Goal: Information Seeking & Learning: Learn about a topic

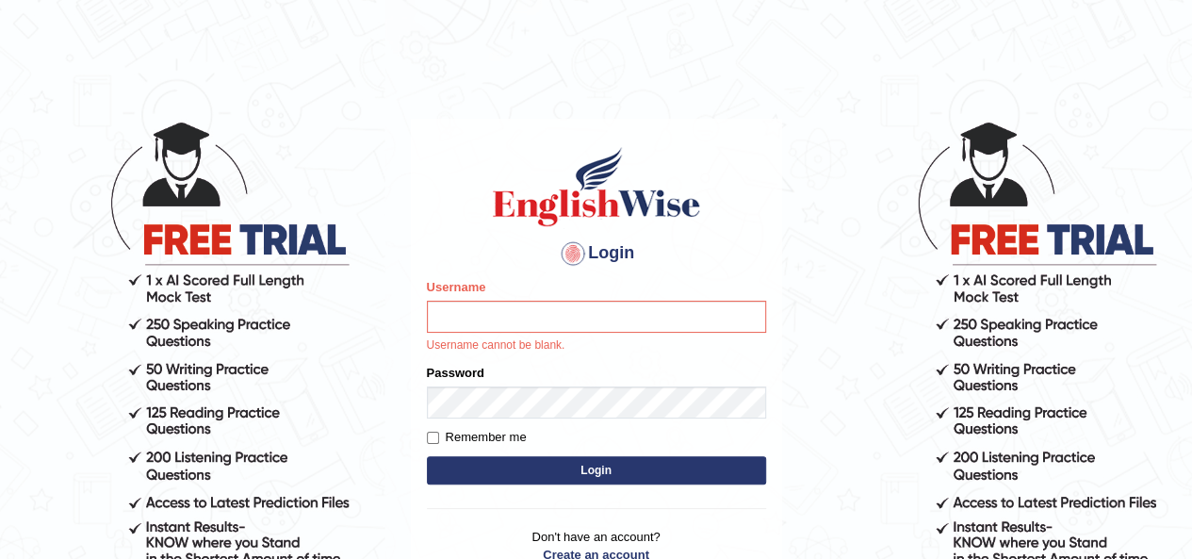
drag, startPoint x: 964, startPoint y: 0, endPoint x: 516, endPoint y: 325, distance: 553.2
click at [516, 325] on input "Username" at bounding box center [596, 317] width 339 height 32
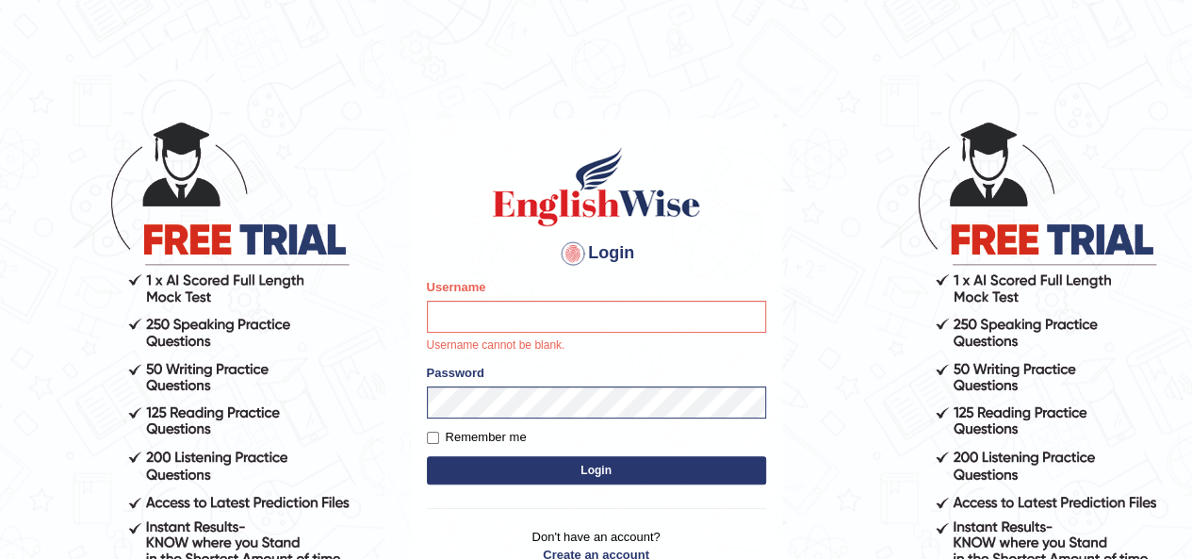
type input "Spmedi"
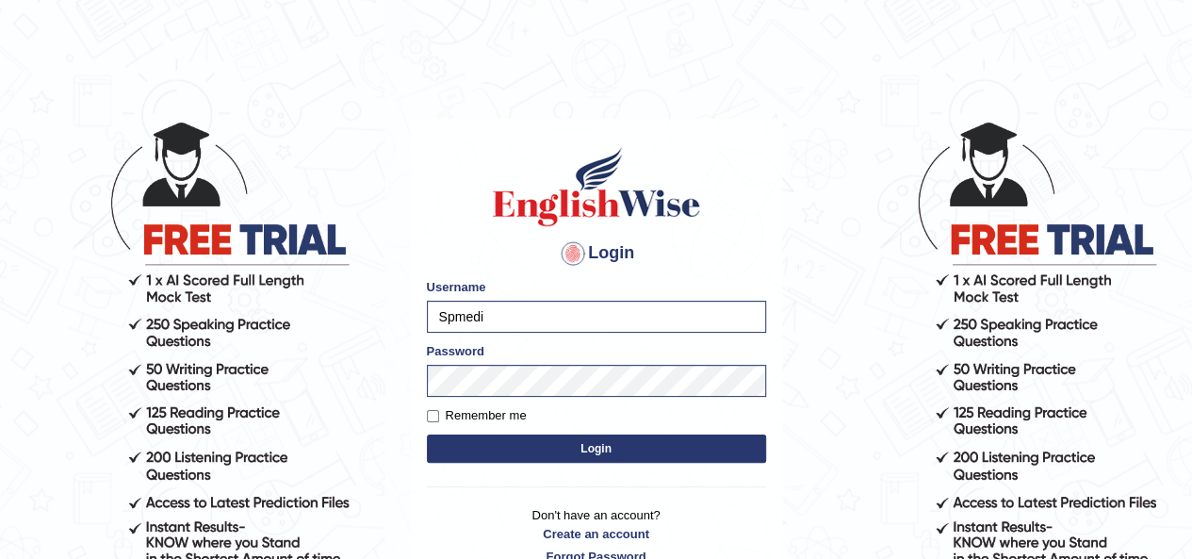
click at [517, 439] on button "Login" at bounding box center [596, 448] width 339 height 28
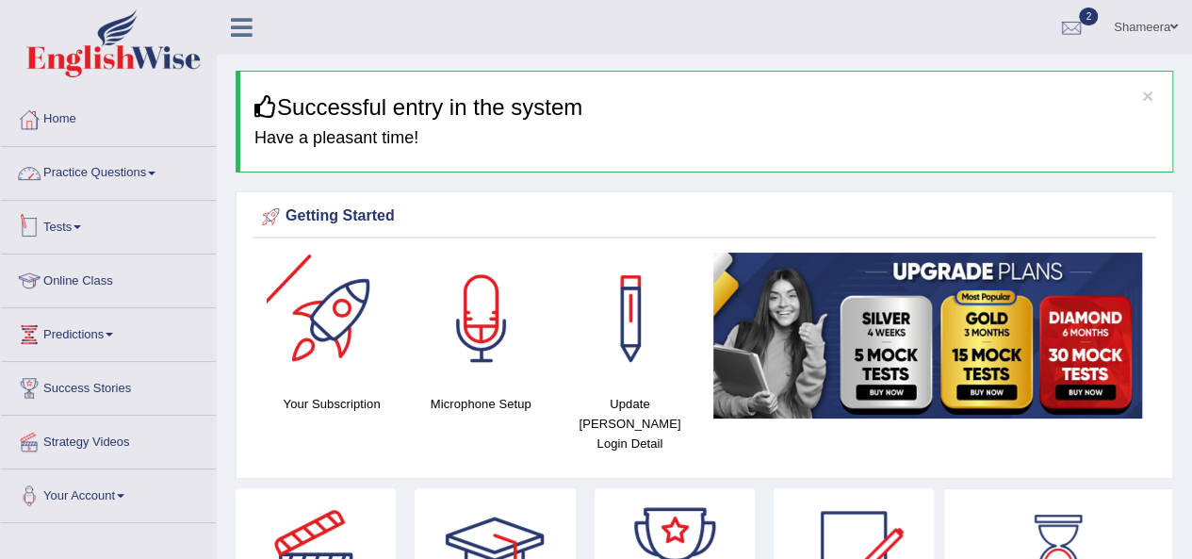
click at [139, 160] on link "Practice Questions" at bounding box center [108, 170] width 215 height 47
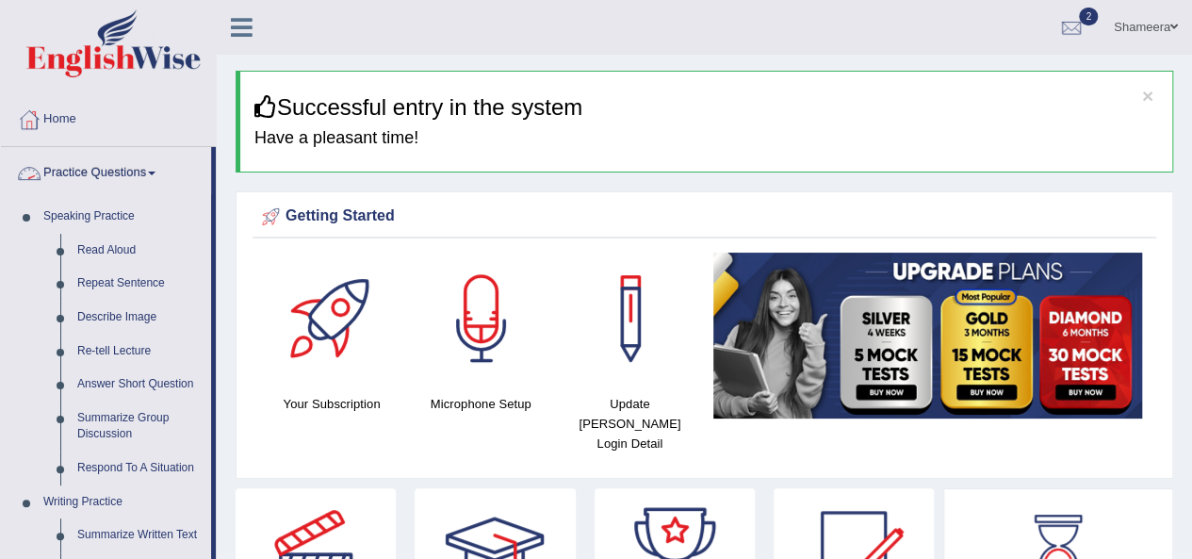
click at [139, 160] on link "Practice Questions" at bounding box center [106, 170] width 210 height 47
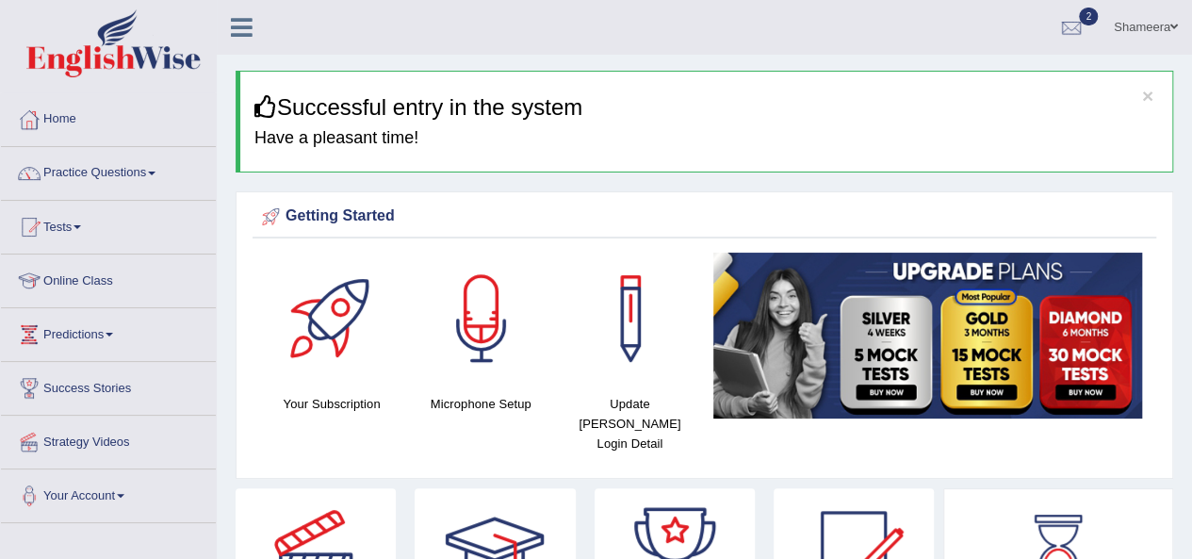
click at [57, 218] on link "Tests" at bounding box center [108, 224] width 215 height 47
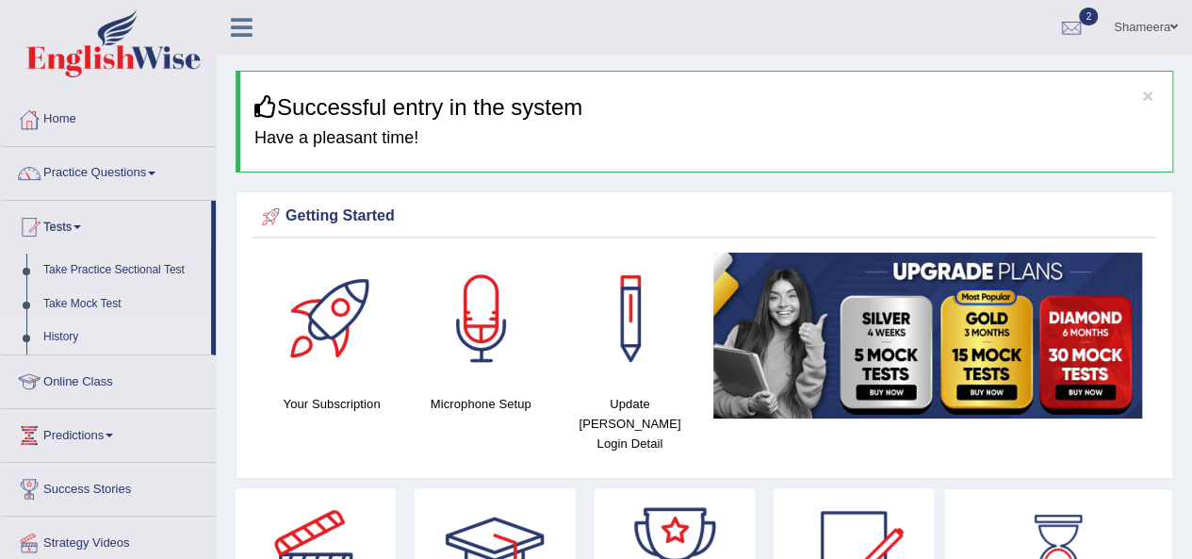
click at [66, 330] on link "History" at bounding box center [123, 337] width 176 height 34
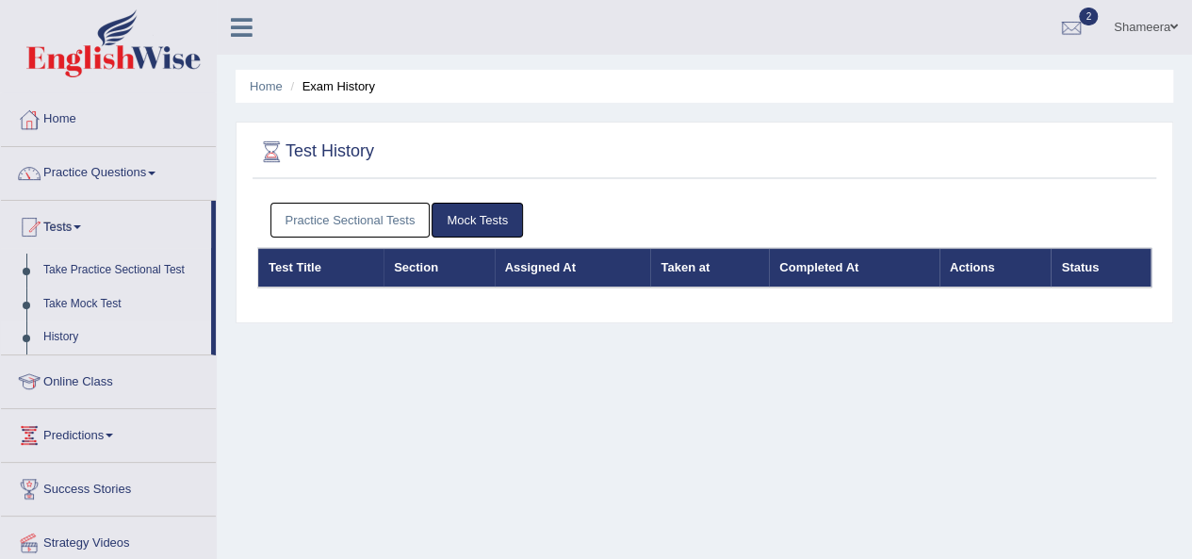
click at [319, 213] on link "Practice Sectional Tests" at bounding box center [350, 220] width 160 height 35
click at [368, 223] on link "Practice Sectional Tests" at bounding box center [350, 220] width 160 height 35
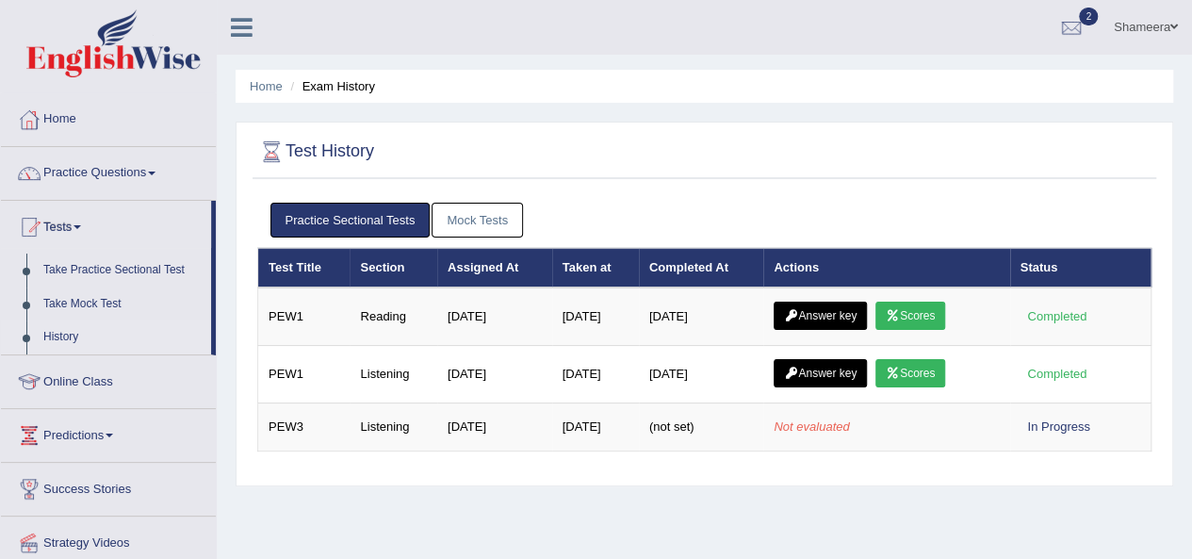
click at [493, 236] on link "Mock Tests" at bounding box center [477, 220] width 91 height 35
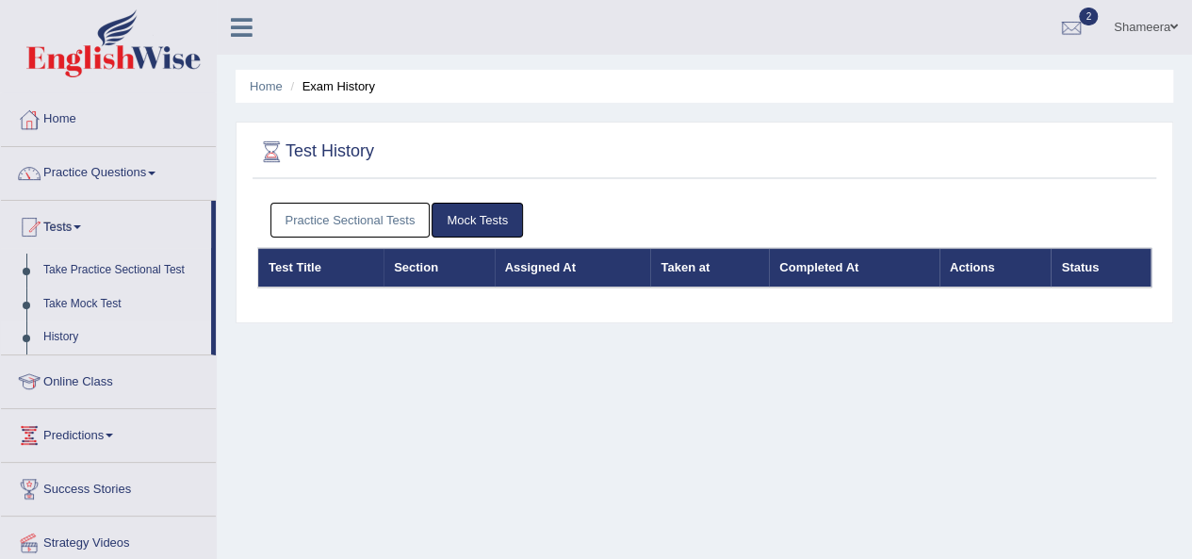
click at [300, 208] on link "Practice Sectional Tests" at bounding box center [350, 220] width 160 height 35
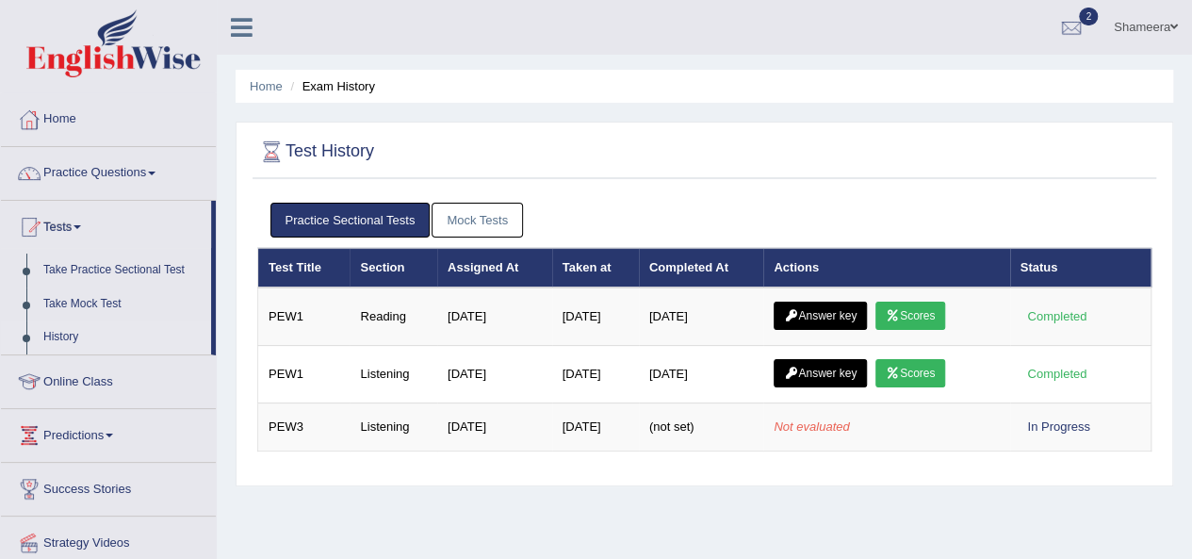
click at [55, 329] on link "History" at bounding box center [123, 337] width 176 height 34
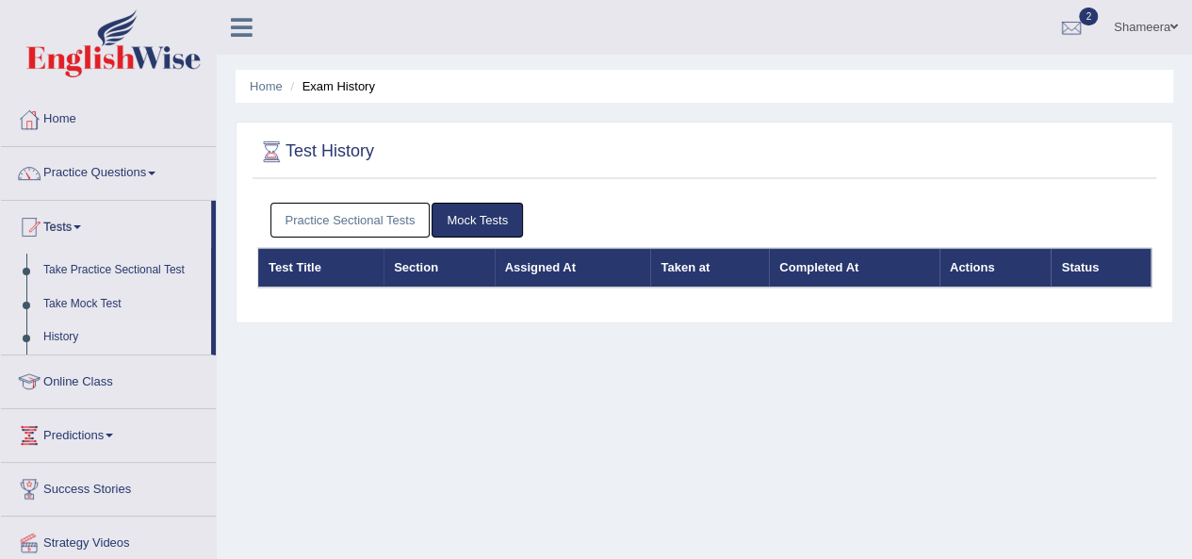
click at [370, 227] on link "Practice Sectional Tests" at bounding box center [350, 220] width 160 height 35
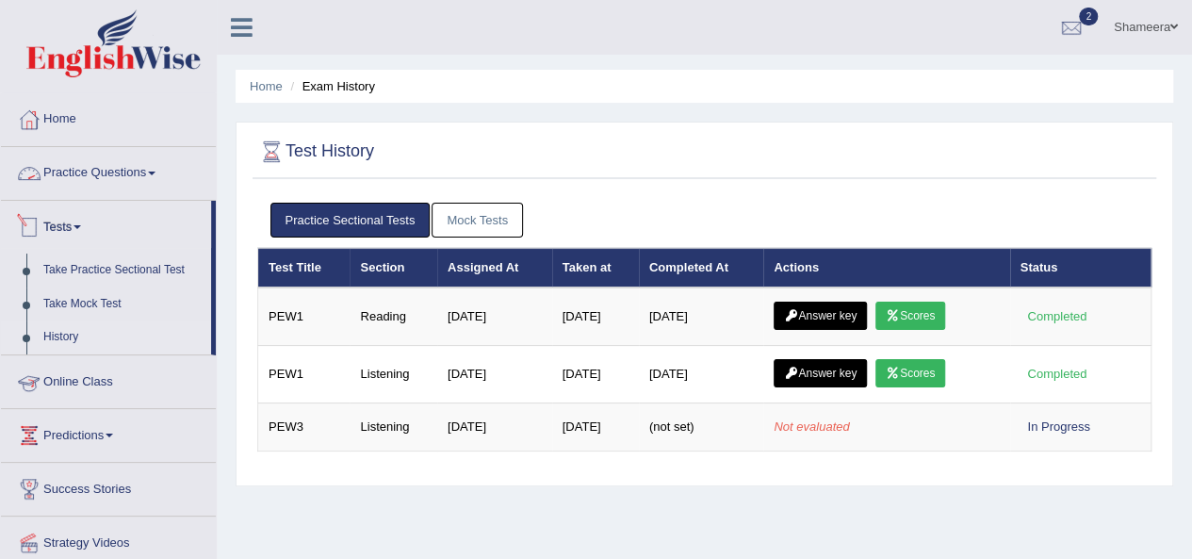
click at [100, 168] on link "Practice Questions" at bounding box center [108, 170] width 215 height 47
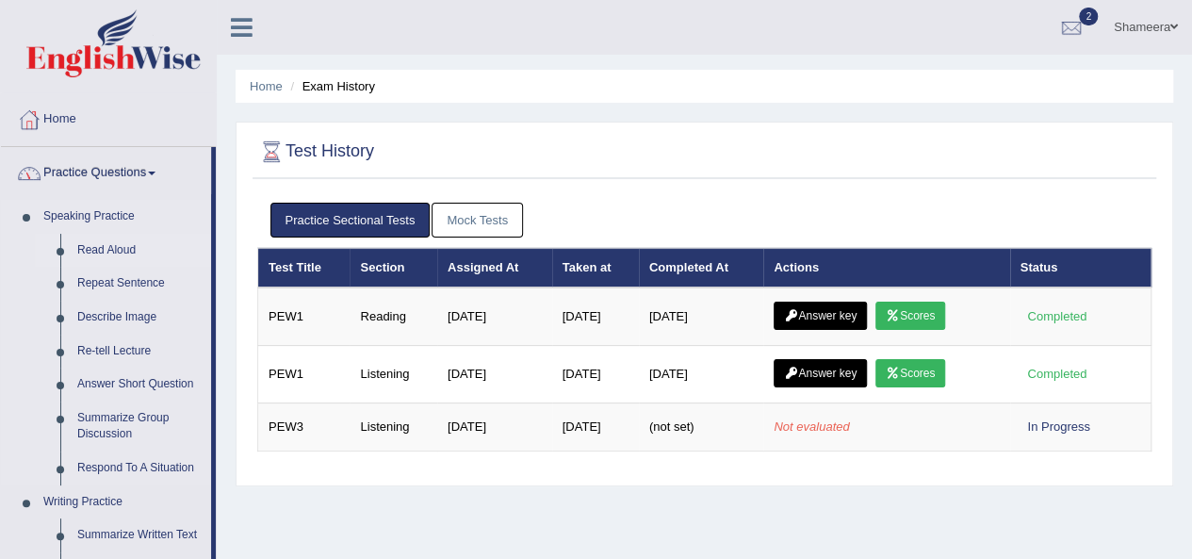
click at [106, 240] on link "Read Aloud" at bounding box center [140, 251] width 142 height 34
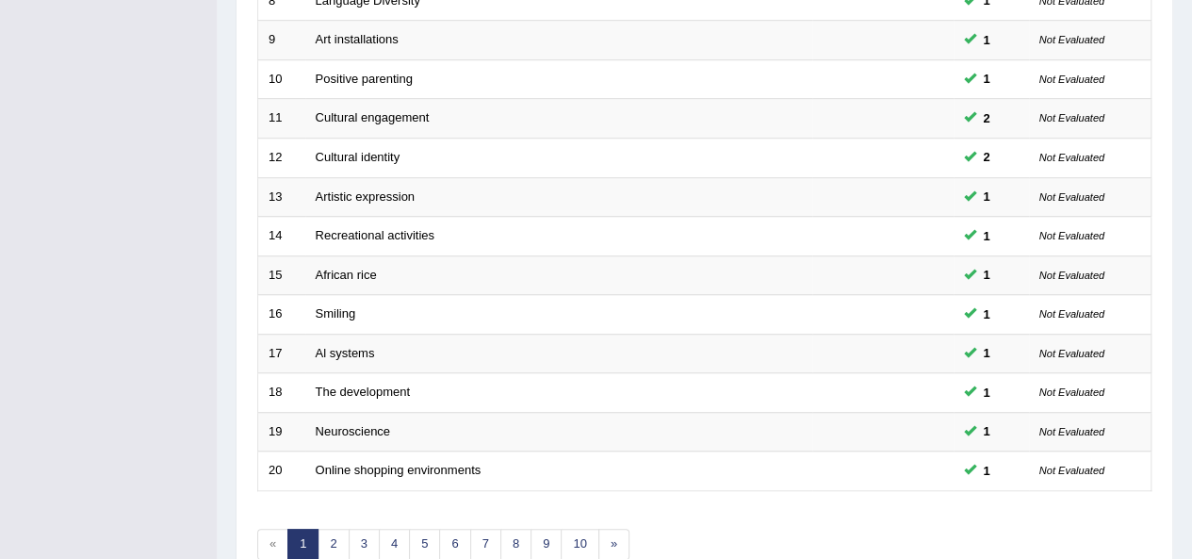
scroll to position [679, 0]
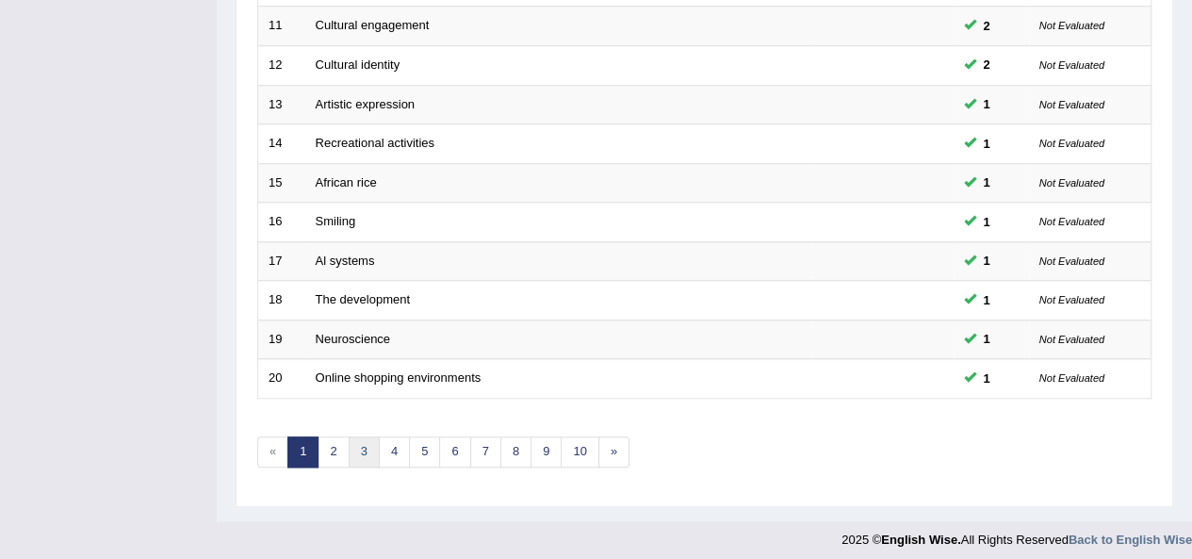
click at [372, 446] on link "3" at bounding box center [364, 451] width 31 height 31
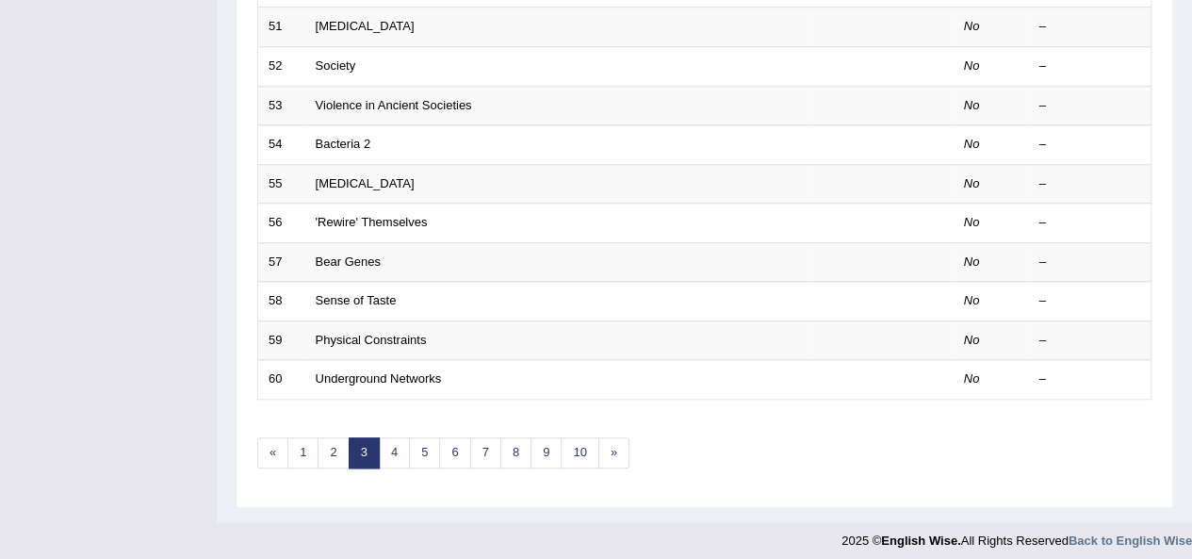
scroll to position [679, 0]
click at [335, 442] on link "2" at bounding box center [333, 451] width 31 height 31
